Goal: Connect with others: Connect with other users

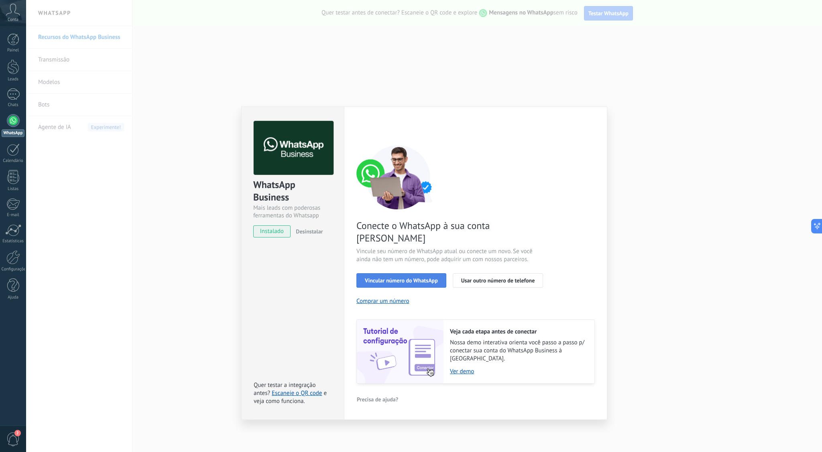
click at [407, 277] on span "Vincular número do WhatsApp" at bounding box center [401, 280] width 73 height 6
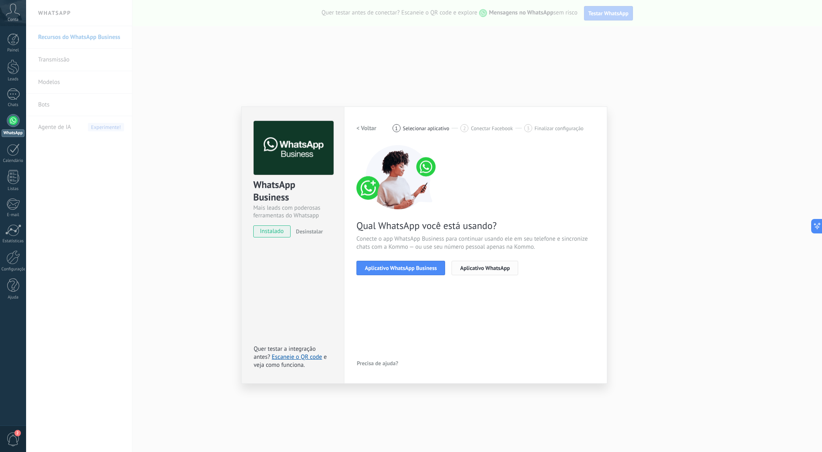
click at [475, 268] on span "Aplicativo WhatsApp" at bounding box center [485, 268] width 50 height 6
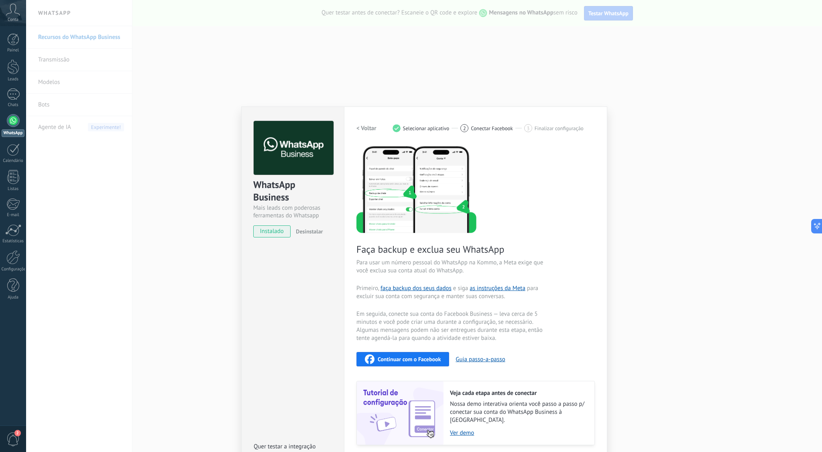
scroll to position [23, 0]
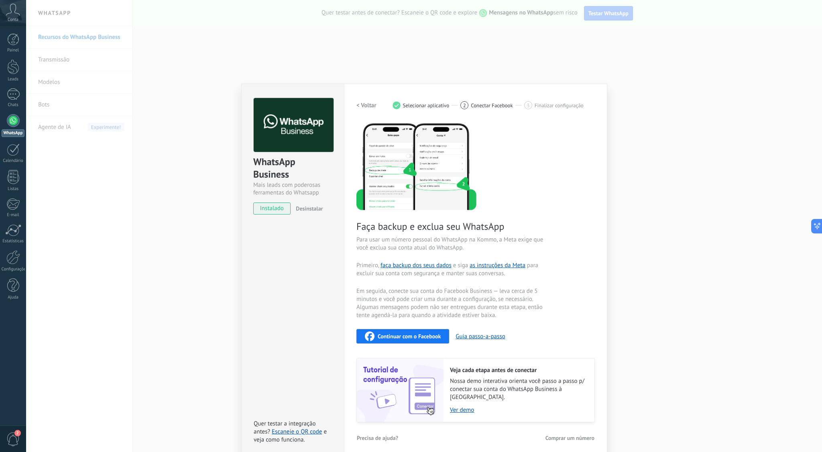
click at [363, 104] on h2 "< Voltar" at bounding box center [366, 106] width 20 height 8
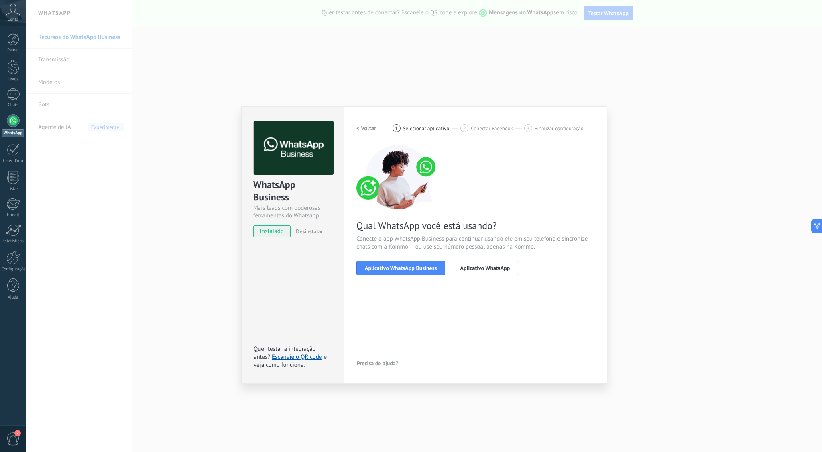
scroll to position [0, 0]
click at [422, 270] on span "Aplicativo WhatsApp Business" at bounding box center [401, 268] width 72 height 6
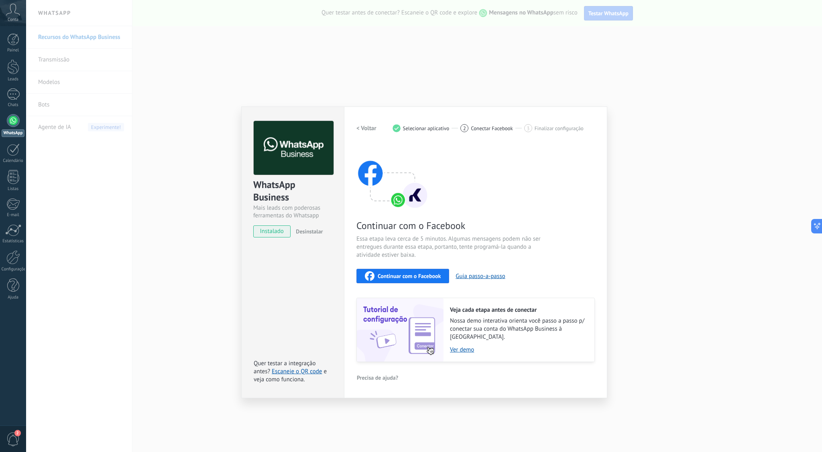
click at [374, 126] on h2 "< Voltar" at bounding box center [366, 128] width 20 height 8
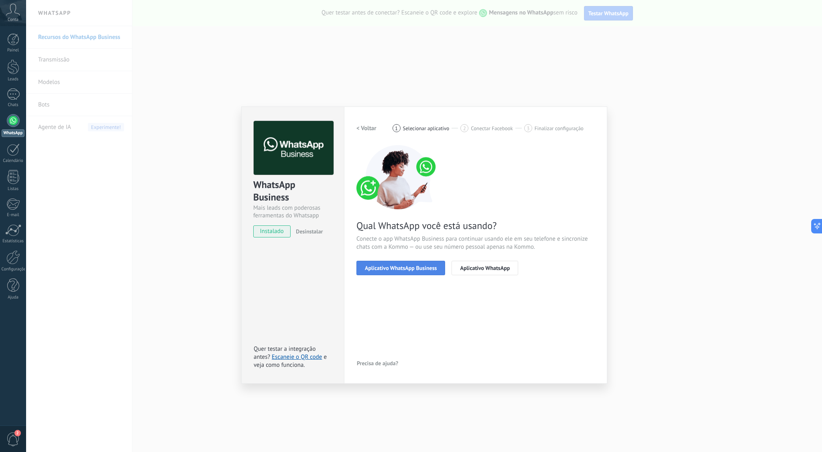
click at [400, 267] on span "Aplicativo WhatsApp Business" at bounding box center [401, 268] width 72 height 6
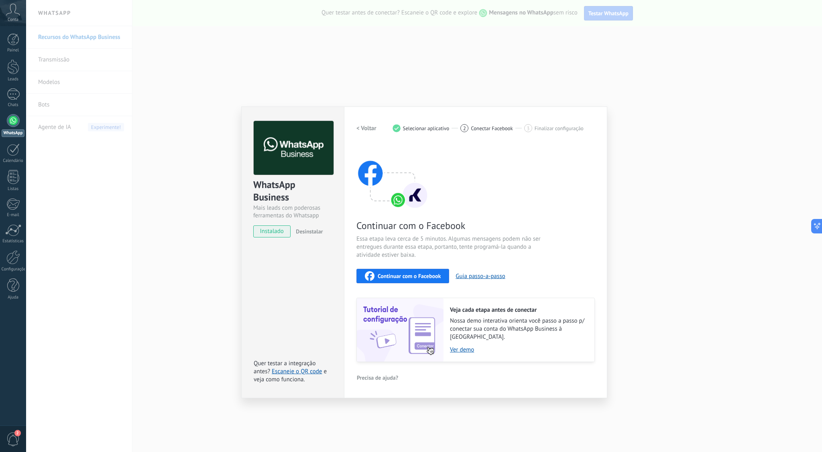
click at [393, 275] on span "Continuar com o Facebook" at bounding box center [409, 276] width 63 height 6
